Goal: Task Accomplishment & Management: Use online tool/utility

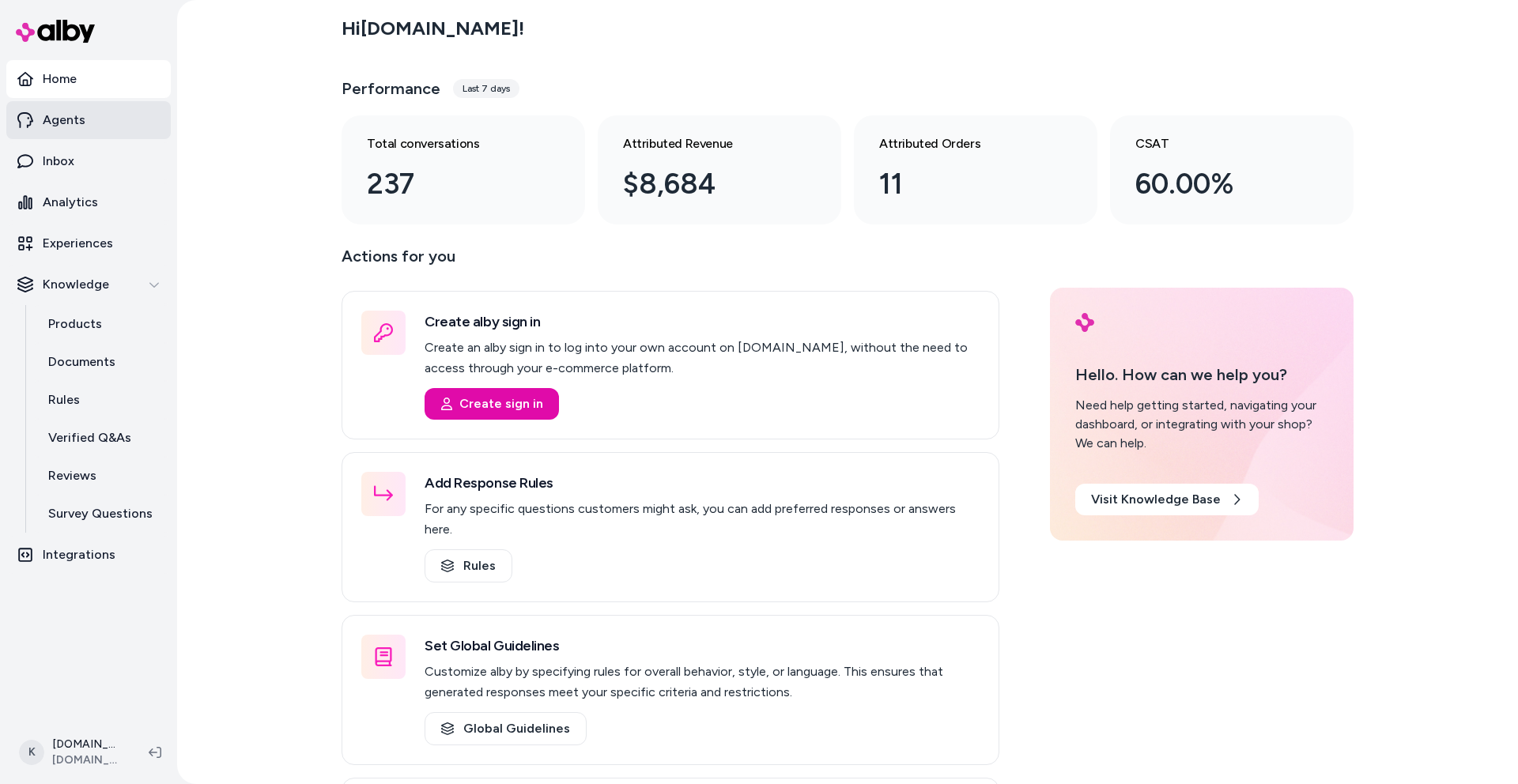
click at [92, 127] on link "Agents" at bounding box center [88, 120] width 164 height 38
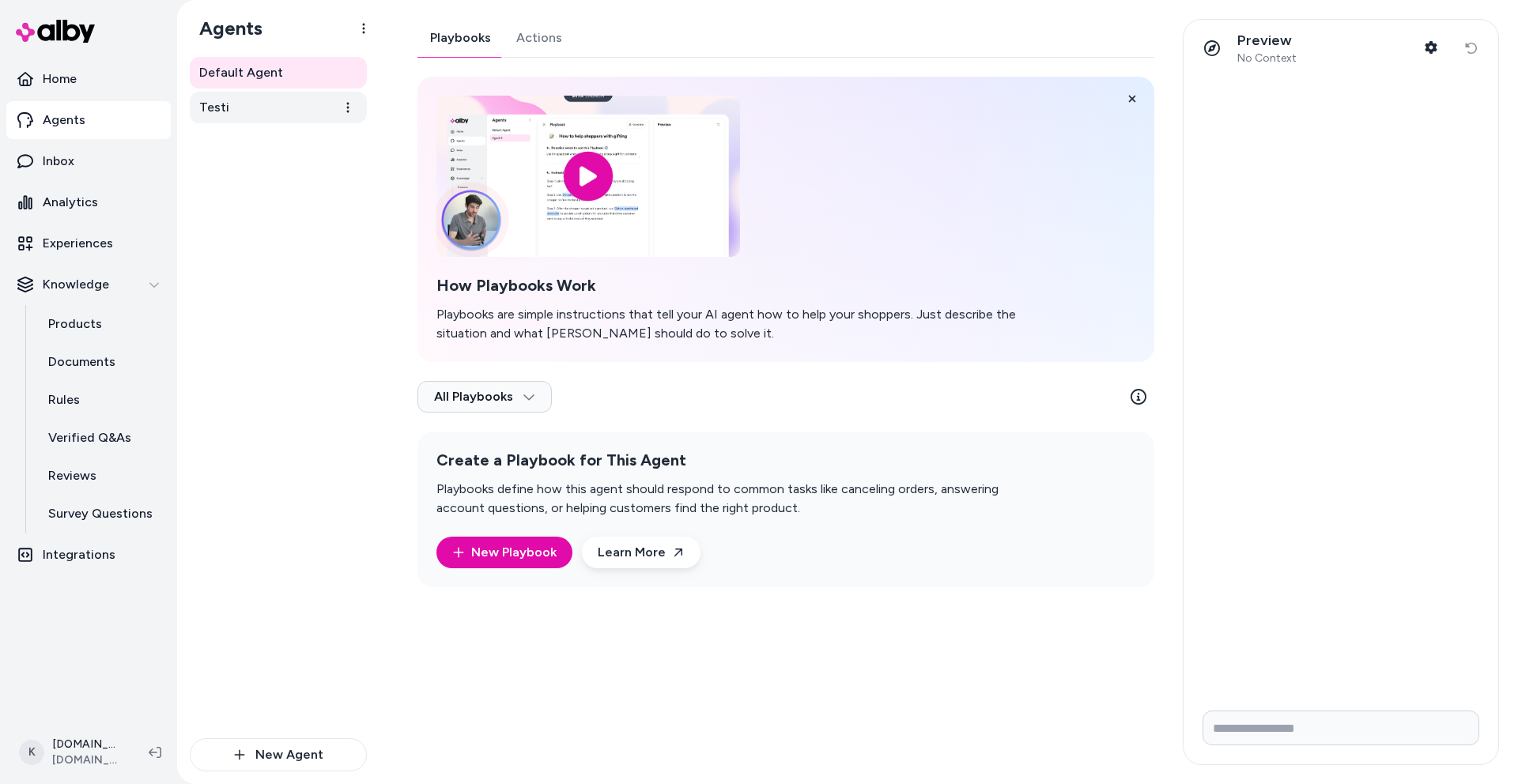
click at [244, 106] on link "Testi" at bounding box center [278, 107] width 177 height 31
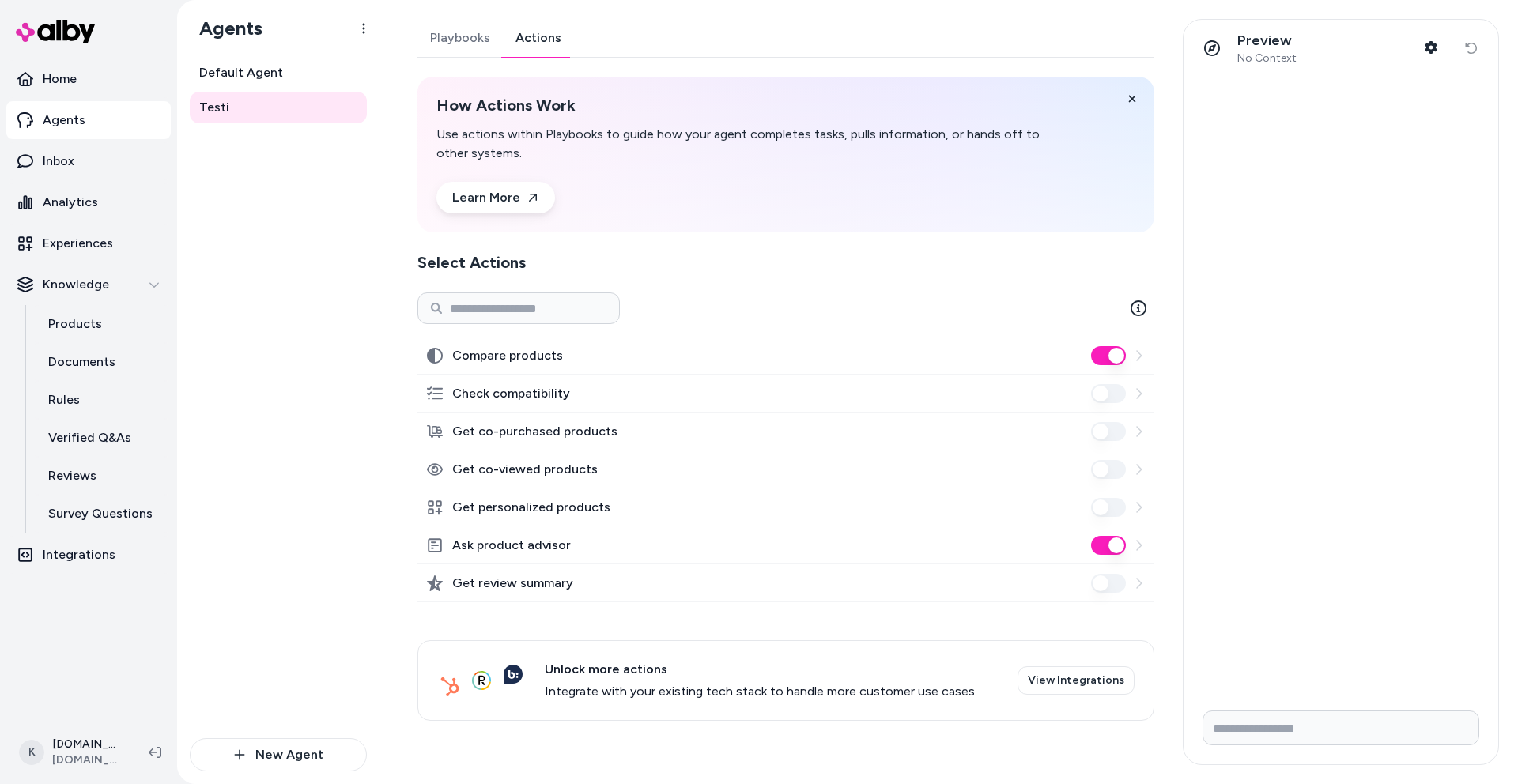
click at [540, 52] on link "Actions" at bounding box center [539, 38] width 71 height 38
click at [1348, 714] on input "Write your prompt here" at bounding box center [1341, 728] width 277 height 35
type input "**********"
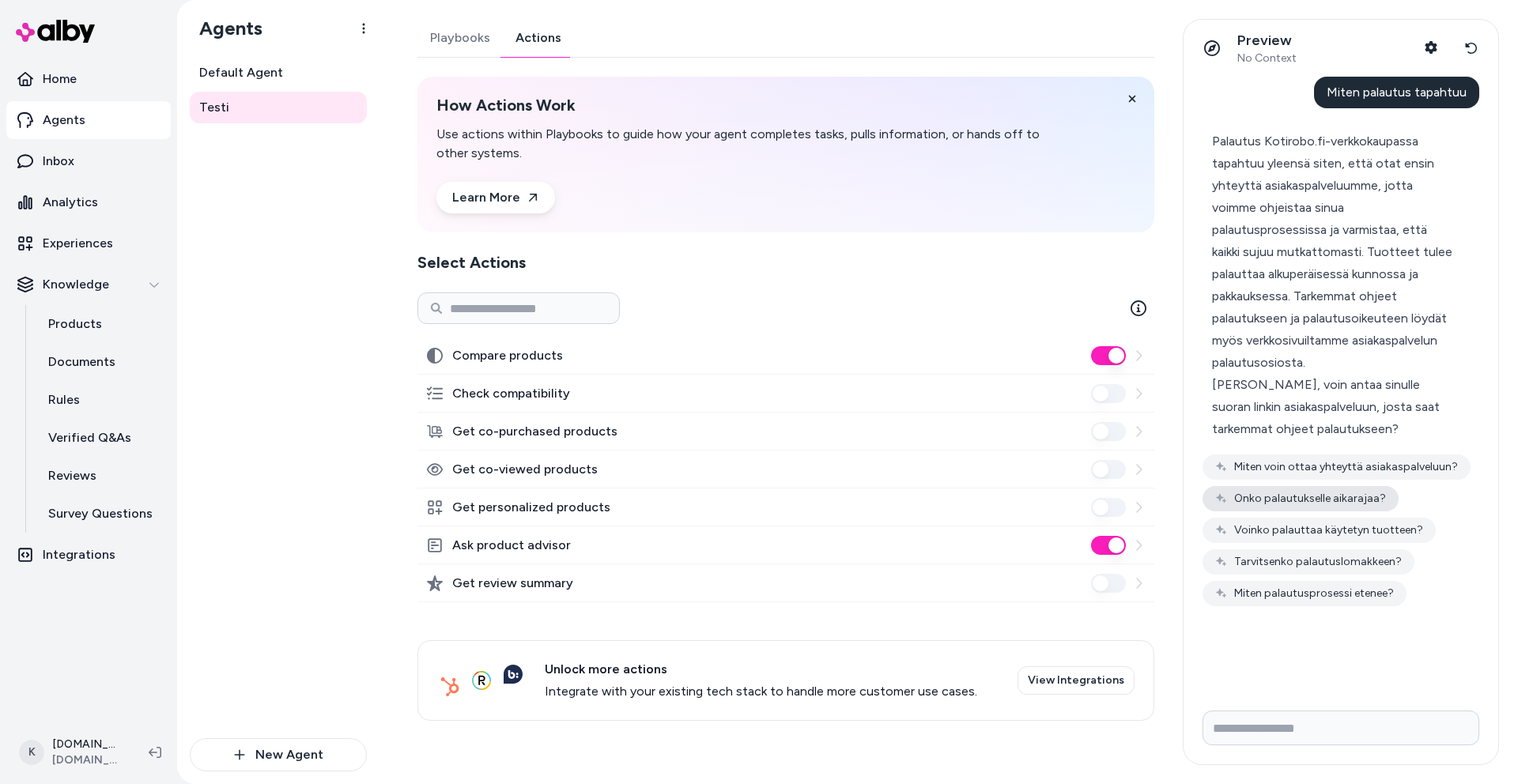
click at [1316, 501] on button "Onko palautukselle aikarajaa?" at bounding box center [1301, 498] width 197 height 25
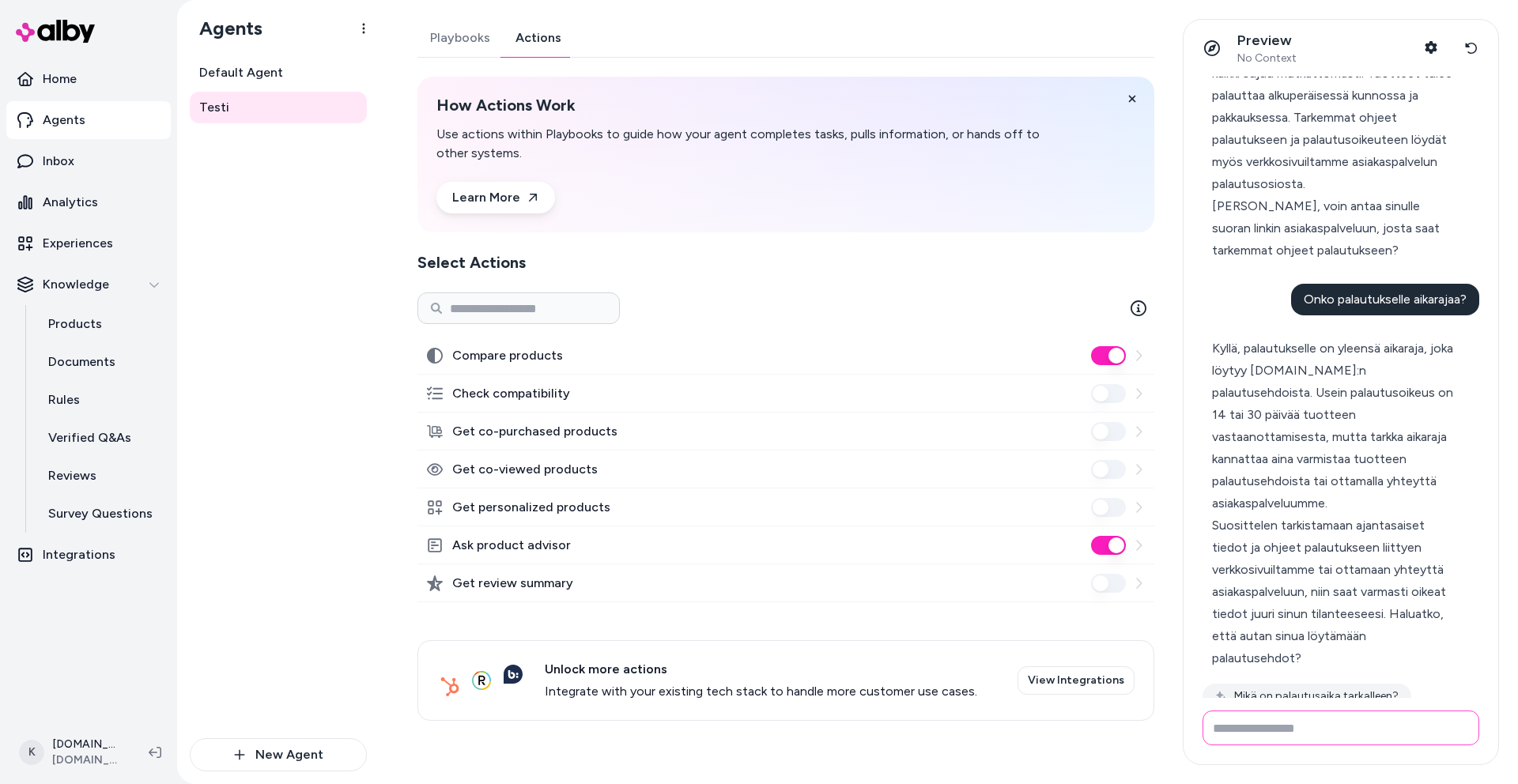
scroll to position [226, 0]
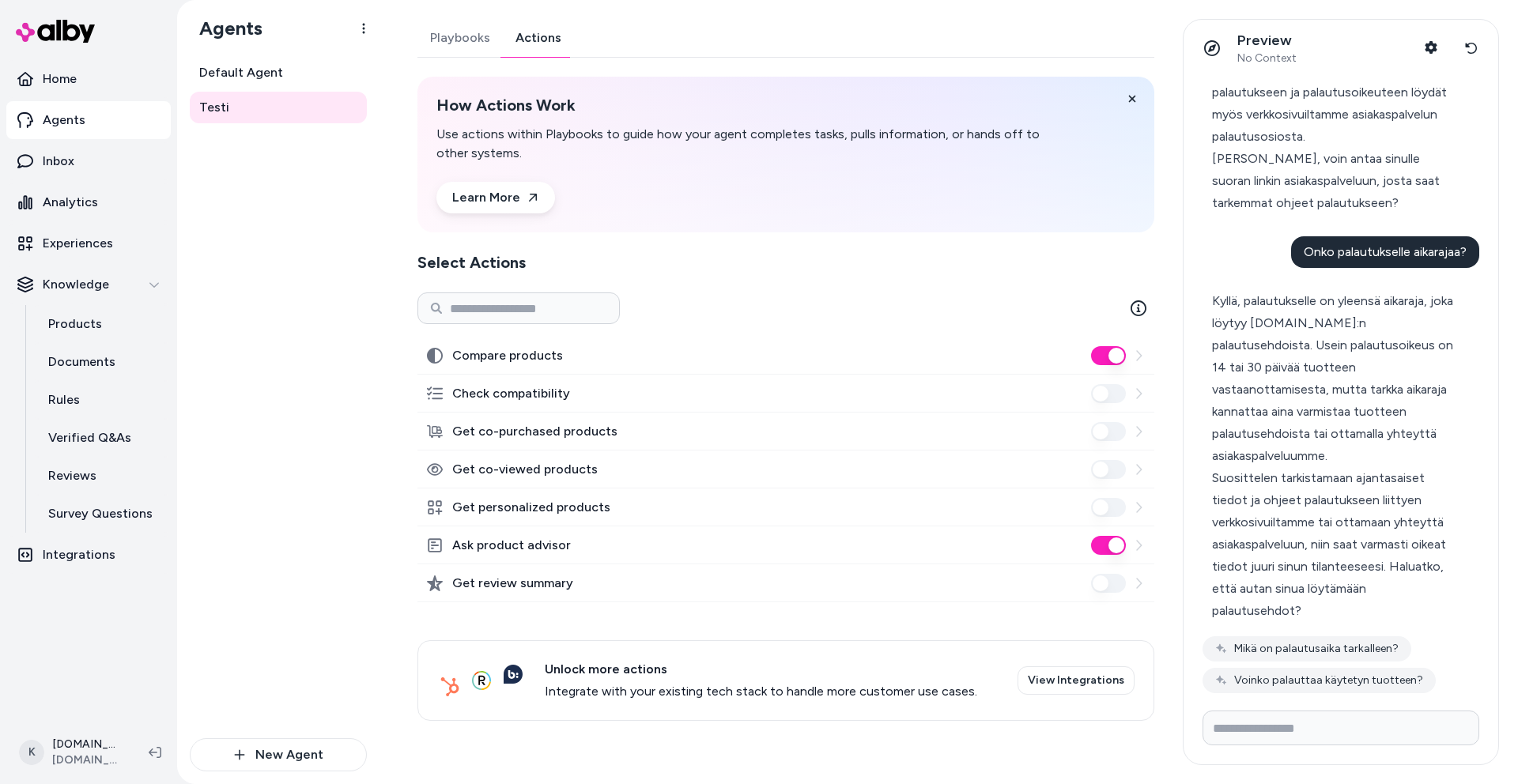
click at [678, 121] on div "How Actions Work Use actions within Playbooks to guide how your agent completes…" at bounding box center [741, 129] width 608 height 67
click at [478, 451] on div "Get co-viewed products" at bounding box center [785, 469] width 737 height 38
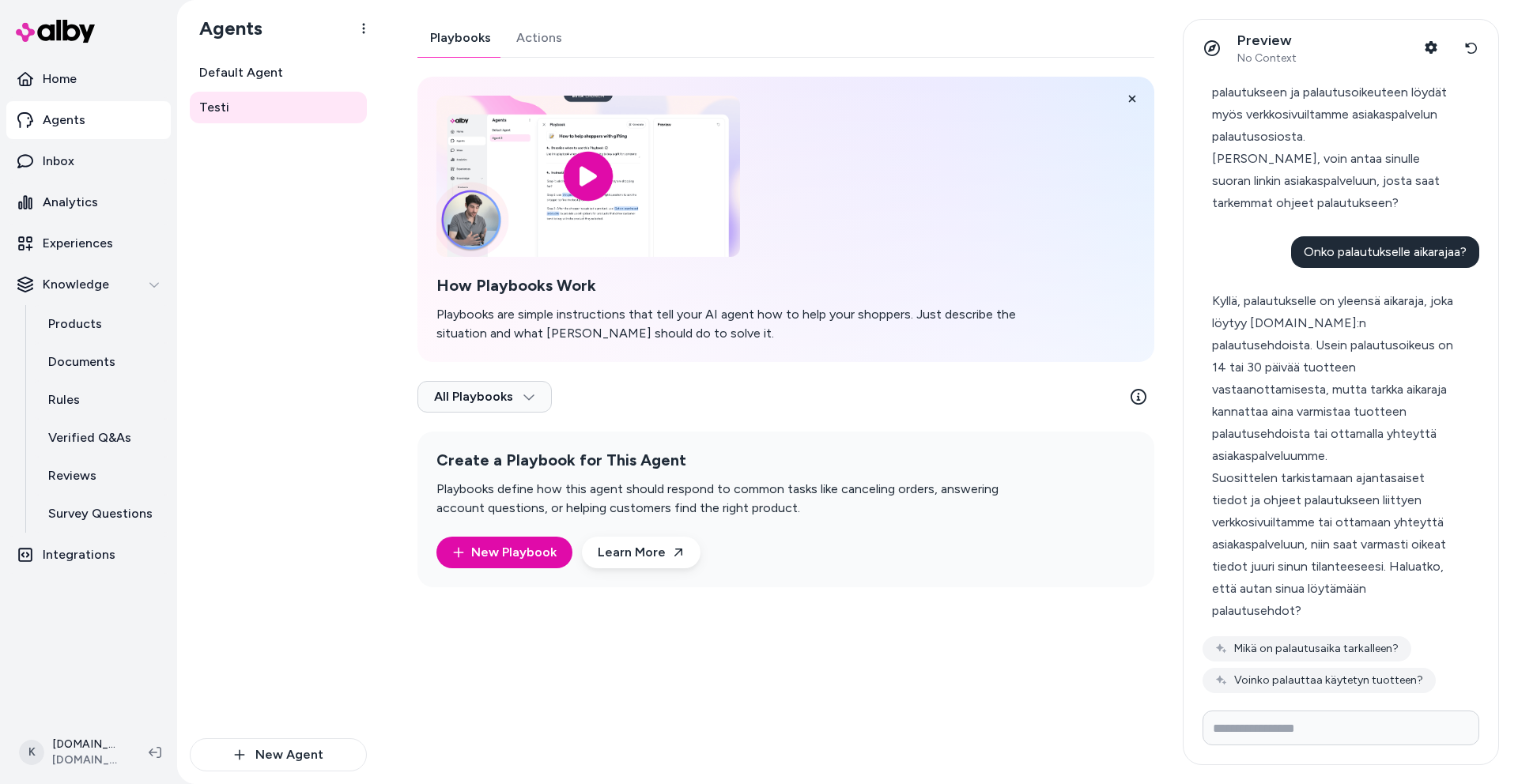
click at [474, 40] on link "Playbooks" at bounding box center [460, 38] width 86 height 38
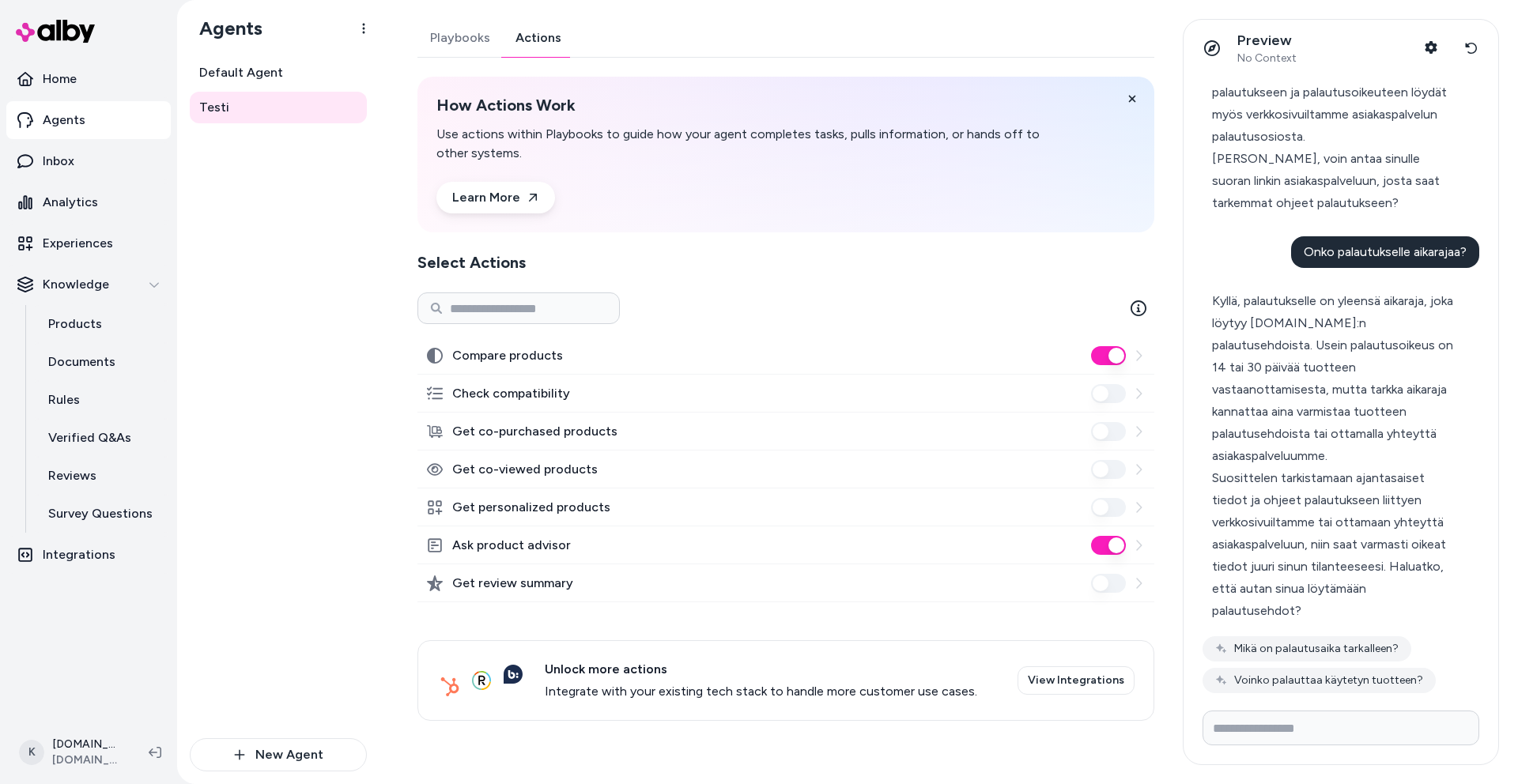
click at [548, 45] on link "Actions" at bounding box center [539, 38] width 71 height 38
click at [1302, 720] on input "Write your prompt here" at bounding box center [1341, 728] width 277 height 35
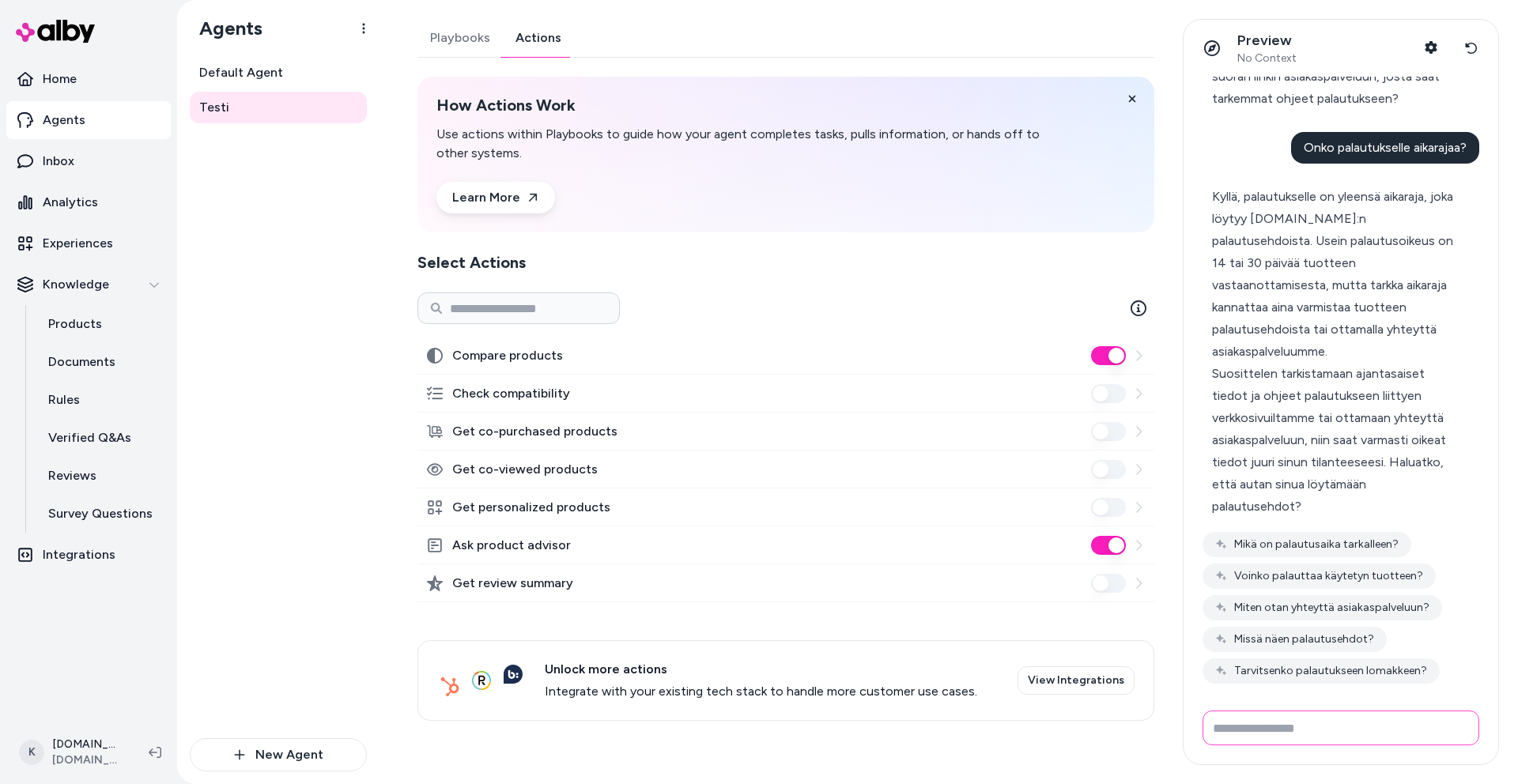
scroll to position [335, 0]
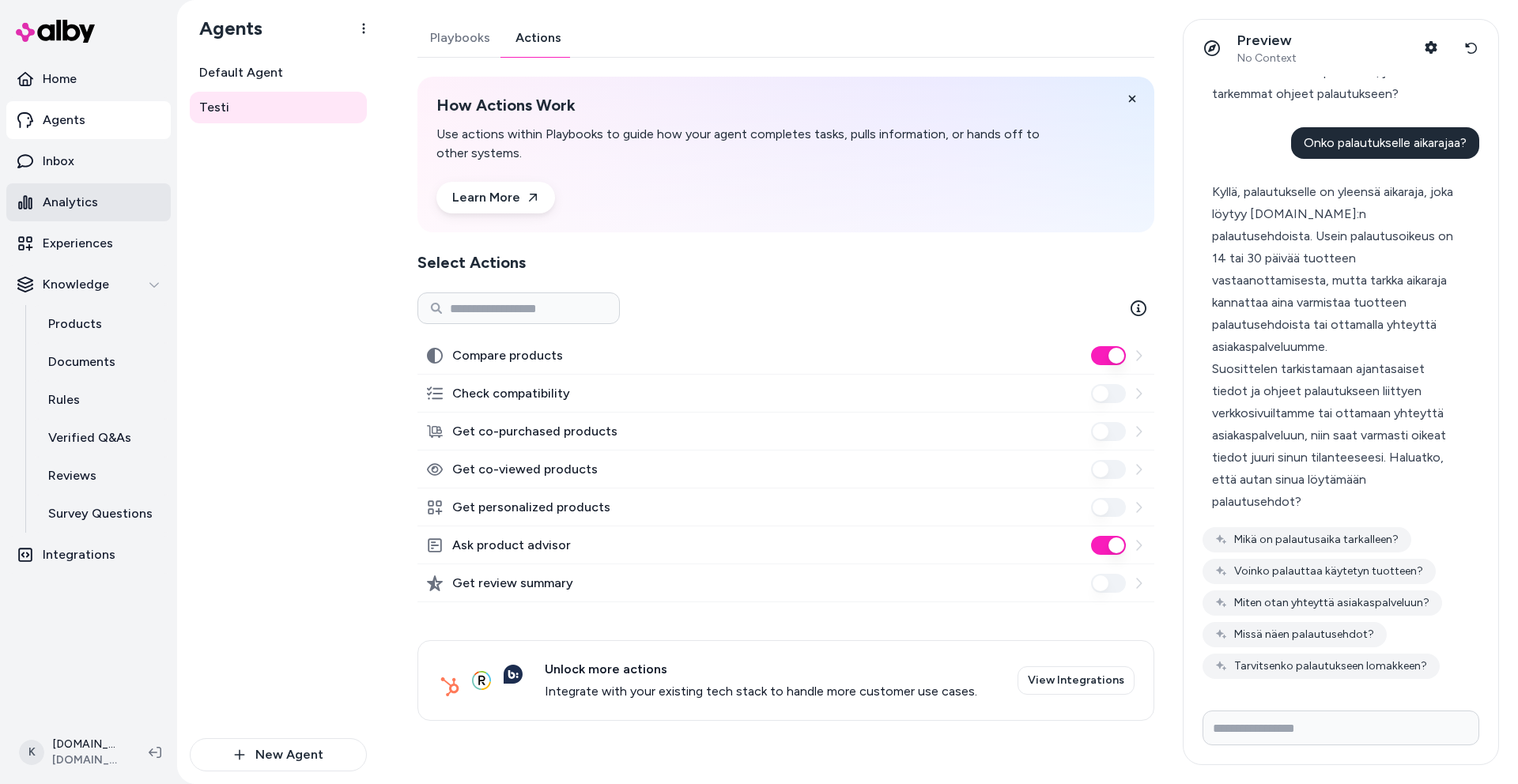
click at [63, 210] on p "Analytics" at bounding box center [71, 202] width 55 height 19
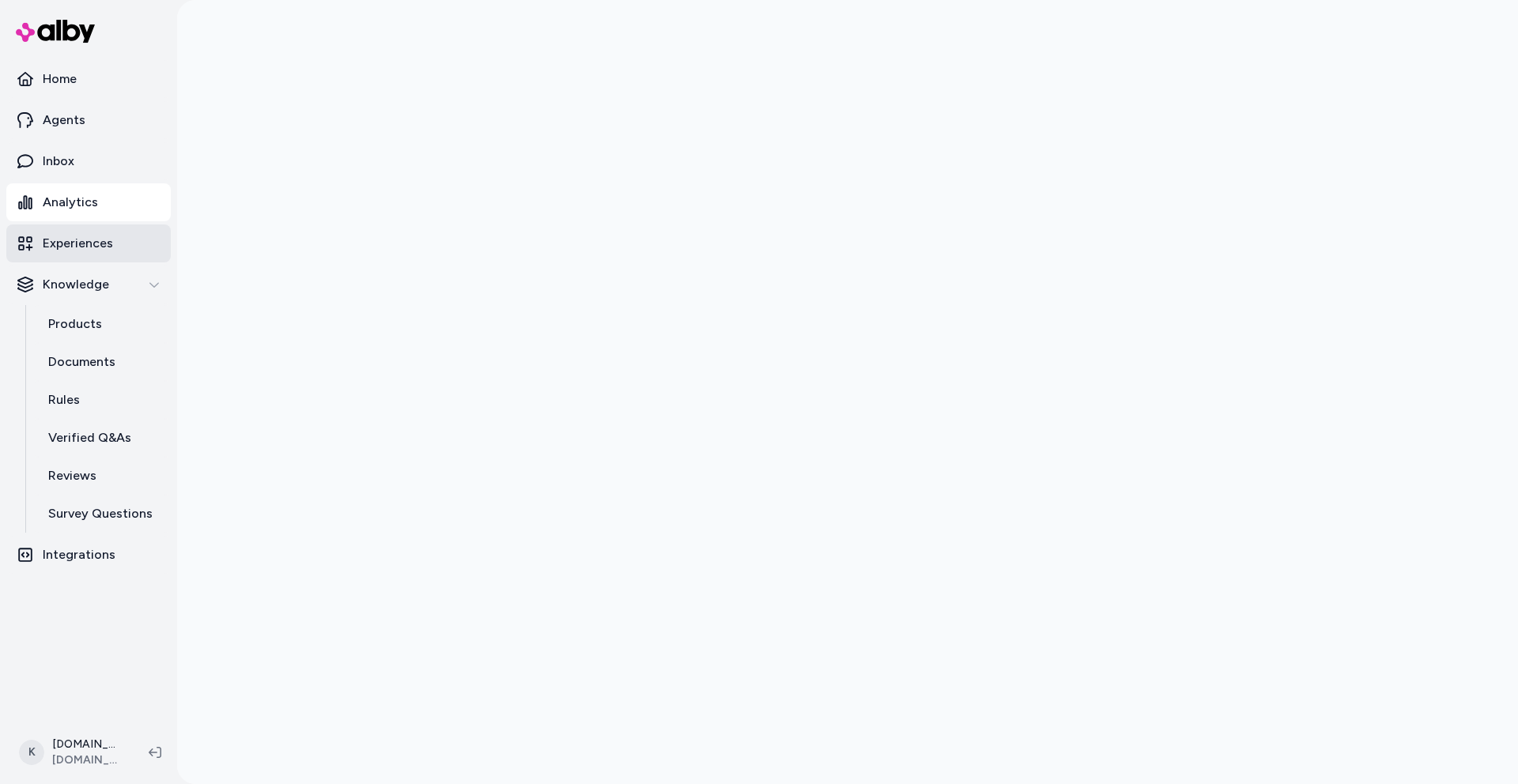
click at [113, 240] on link "Experiences" at bounding box center [88, 243] width 164 height 38
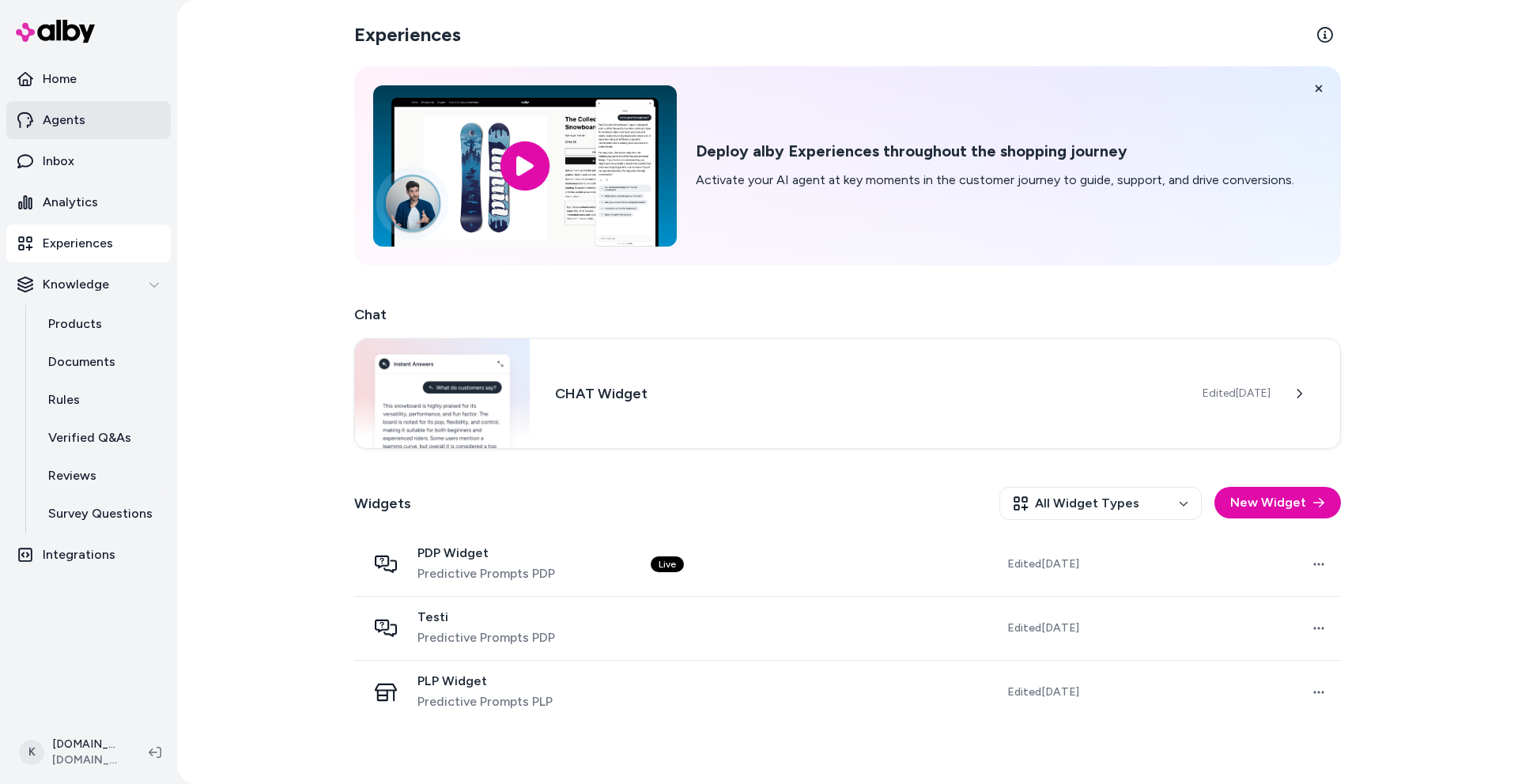
click at [122, 121] on link "Agents" at bounding box center [88, 120] width 164 height 38
click at [101, 161] on link "Inbox" at bounding box center [88, 161] width 164 height 38
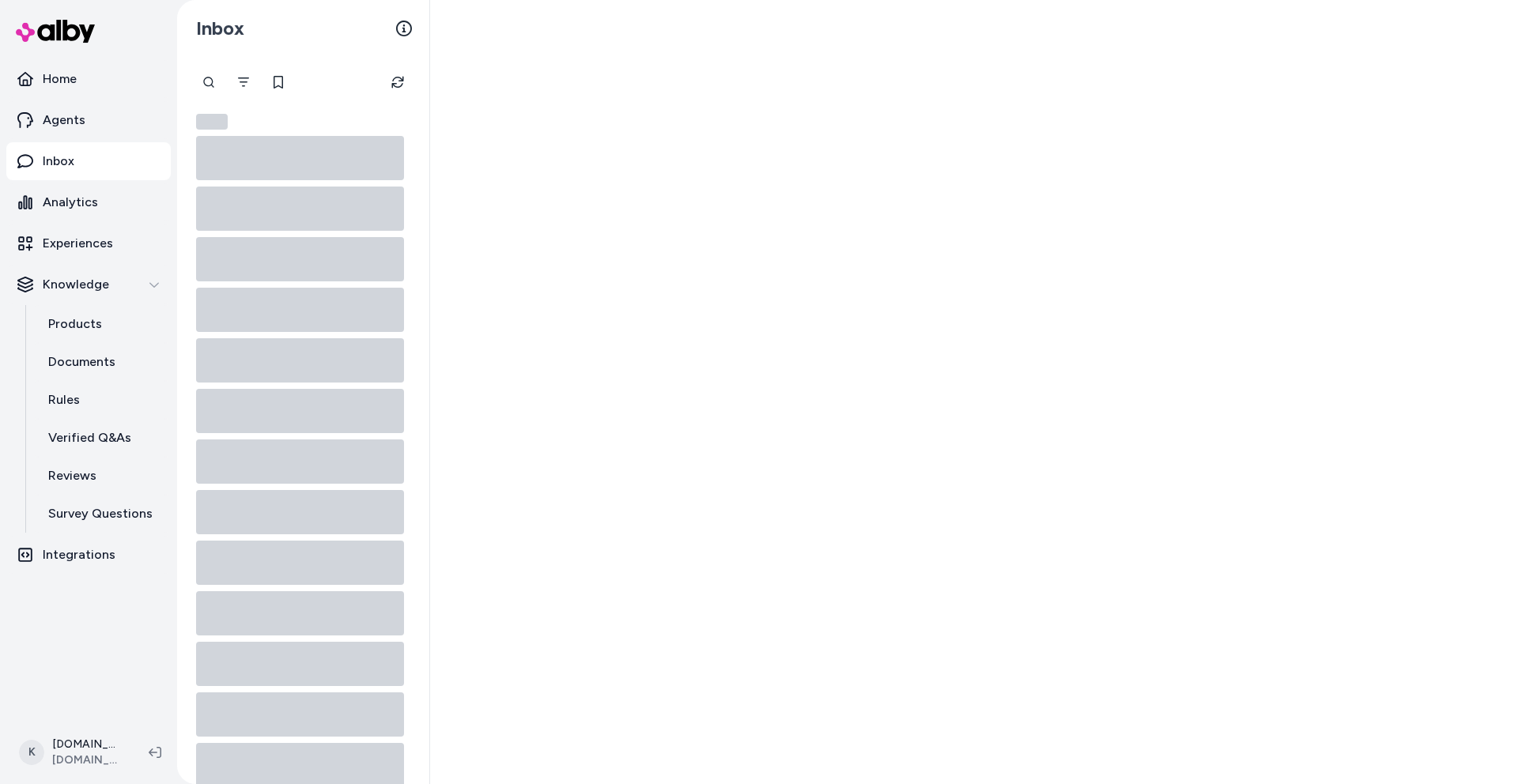
click at [140, 162] on link "Inbox" at bounding box center [88, 161] width 164 height 38
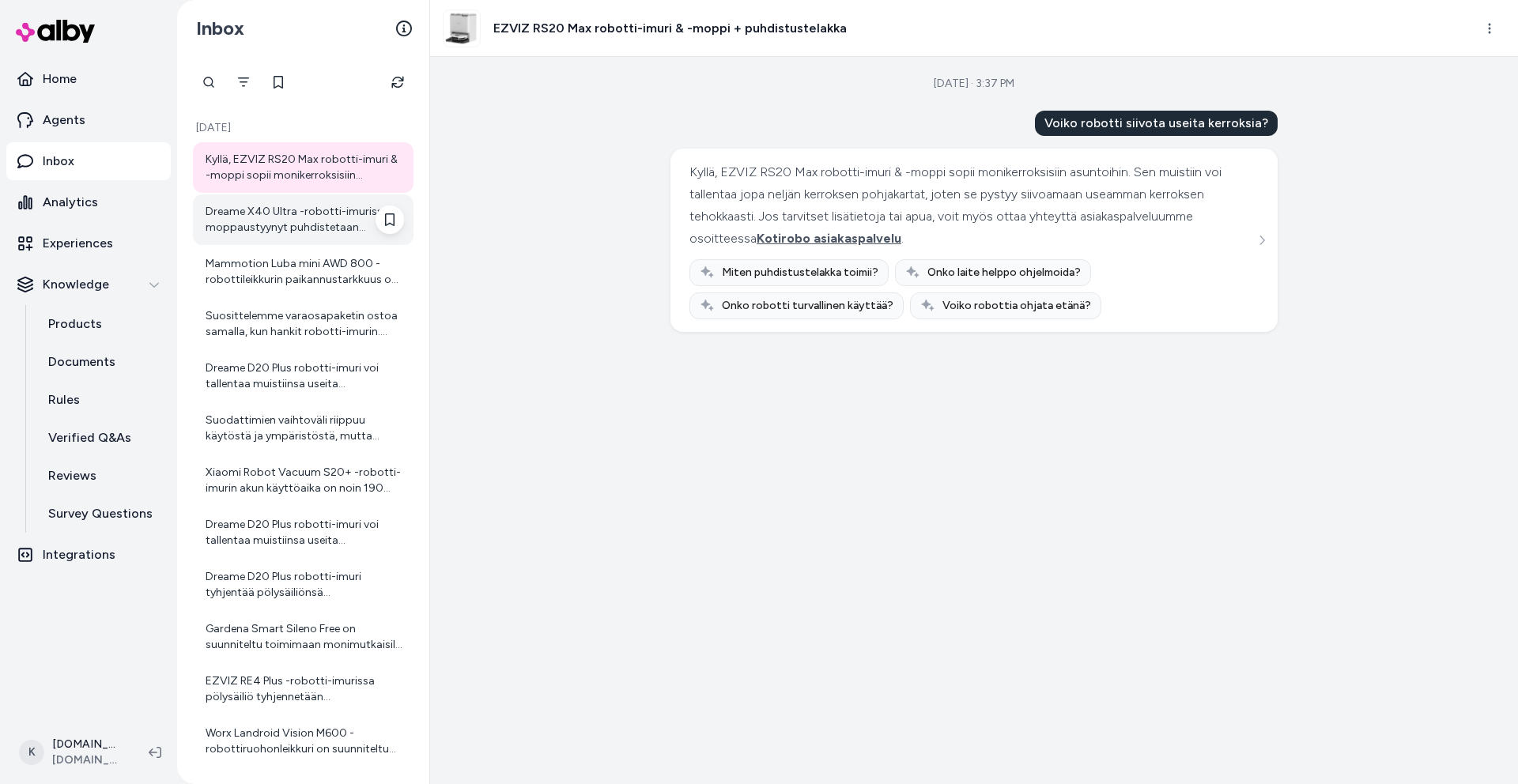
click at [311, 214] on div "Dreame X40 Ultra -robotti-imurissa moppaustyynyt puhdistetaan automaattisesti p…" at bounding box center [305, 219] width 198 height 31
